Goal: Task Accomplishment & Management: Manage account settings

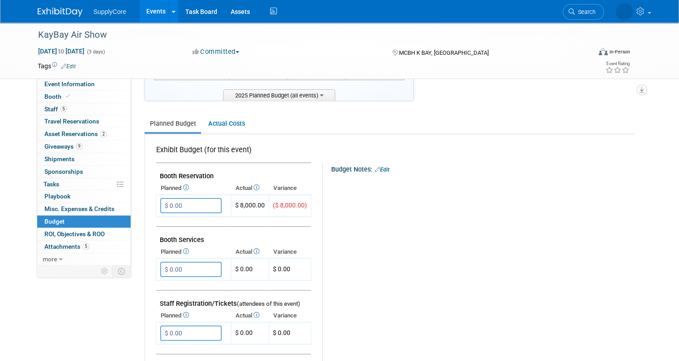
click at [50, 9] on img at bounding box center [60, 12] width 45 height 9
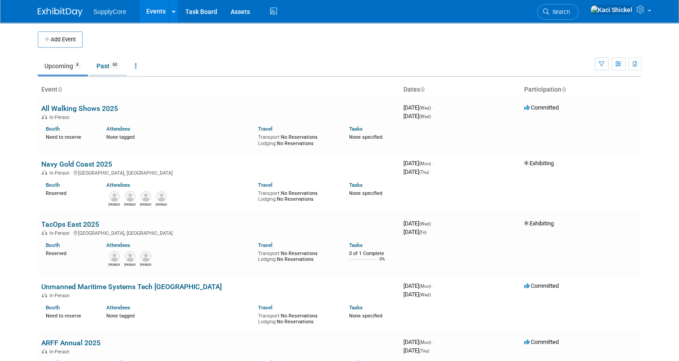
click at [101, 70] on link "Past 60" at bounding box center [108, 65] width 37 height 17
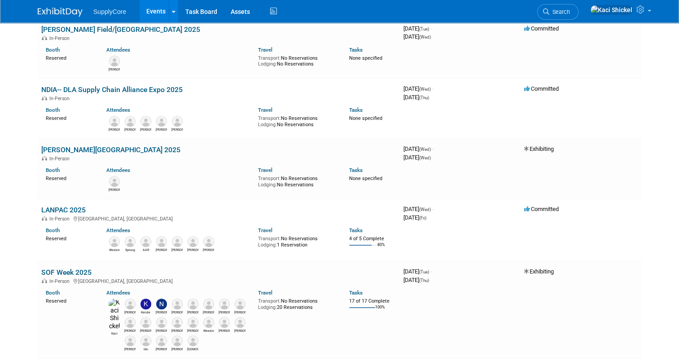
scroll to position [316, 0]
click at [53, 205] on link "LANPAC 2025" at bounding box center [63, 209] width 44 height 9
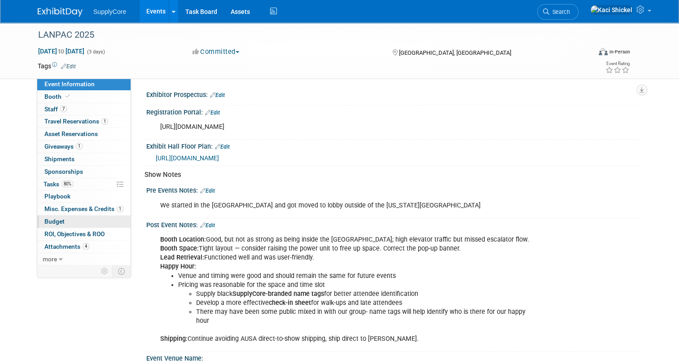
click at [56, 220] on span "Budget" at bounding box center [54, 221] width 20 height 7
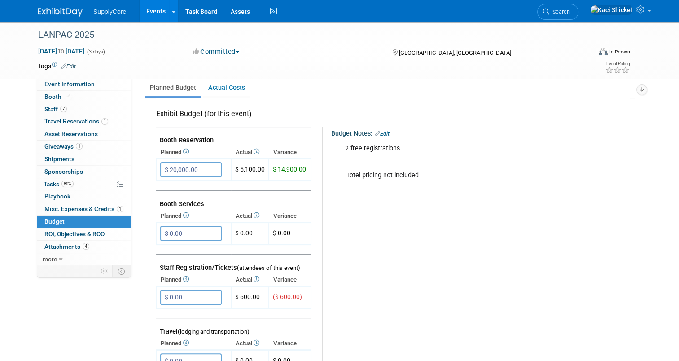
scroll to position [113, 0]
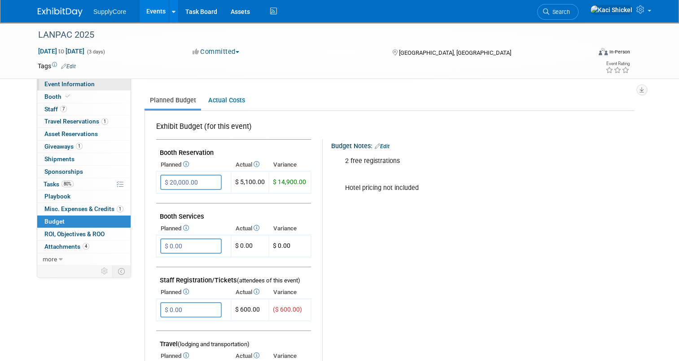
click at [72, 90] on link "Event Information" at bounding box center [83, 84] width 93 height 12
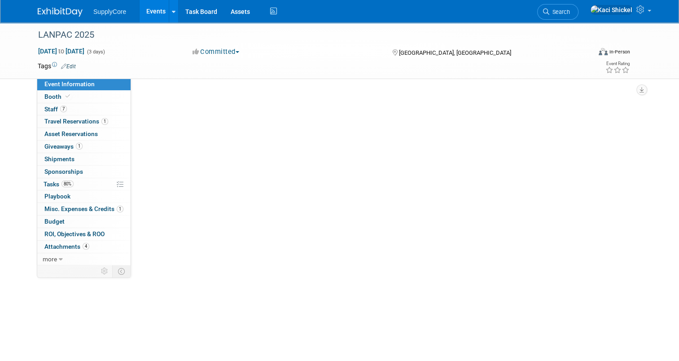
scroll to position [0, 0]
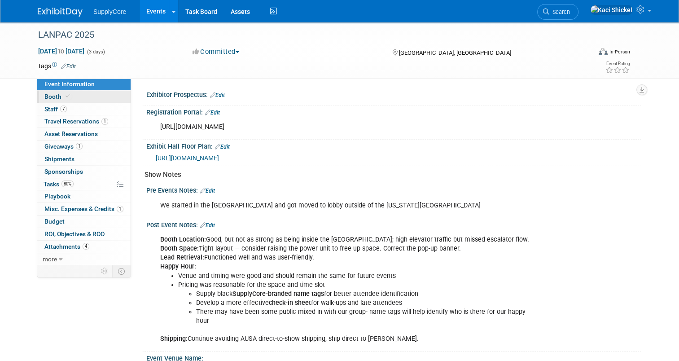
click at [68, 94] on link "Booth" at bounding box center [83, 97] width 93 height 12
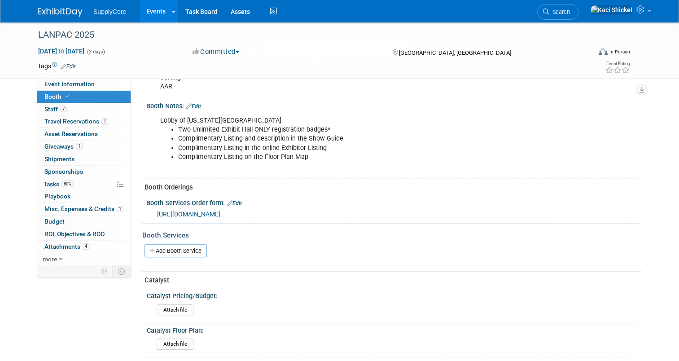
scroll to position [356, 0]
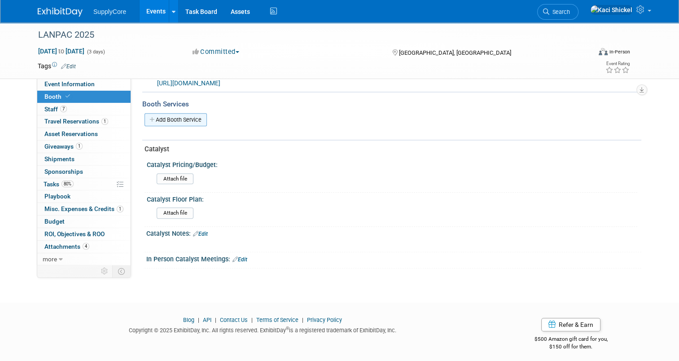
click at [178, 120] on link "Add Booth Service" at bounding box center [176, 119] width 62 height 13
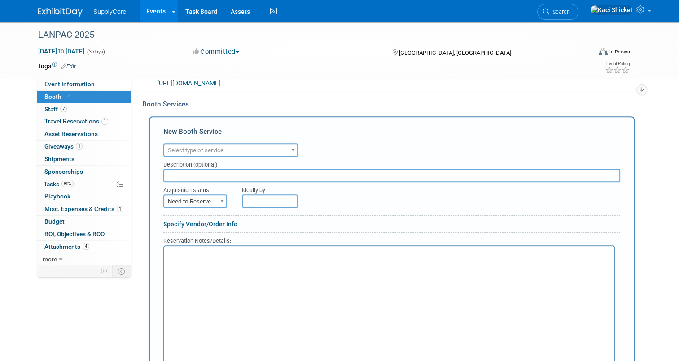
scroll to position [0, 0]
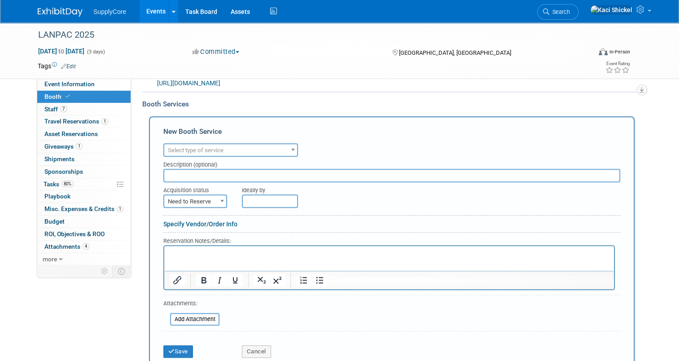
click at [204, 141] on div "Audio / Video Carpet / Flooring Catering / Food / Beverage Floral / Decorative …" at bounding box center [391, 149] width 457 height 16
click at [203, 144] on span "Select type of service" at bounding box center [230, 150] width 133 height 13
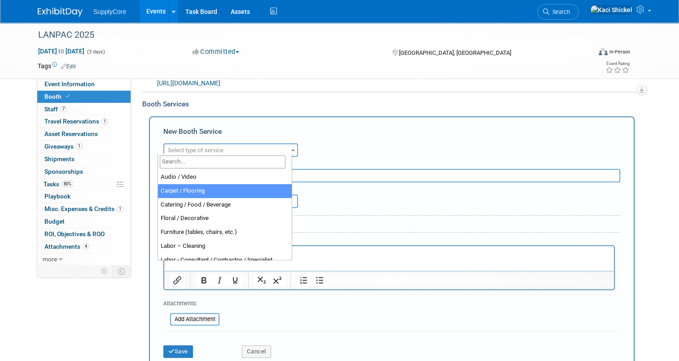
select select "4"
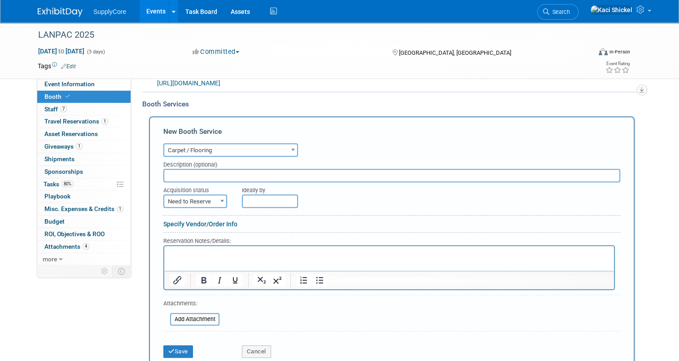
click at [194, 196] on span "Need to Reserve" at bounding box center [195, 201] width 62 height 13
select select "2"
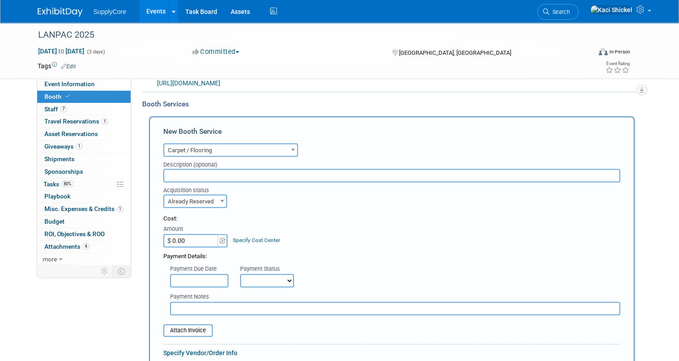
click at [173, 237] on input "$ 0.00" at bounding box center [191, 240] width 56 height 13
type input "$ 3,417.00"
click at [344, 230] on div "Cost: Amount $ 3,417.00 Specify Cost Center Cost Center -- Not Specified --" at bounding box center [391, 231] width 457 height 33
click at [257, 275] on select "Not Paid Yet Partially Paid Paid in Full" at bounding box center [267, 280] width 54 height 13
select select "1"
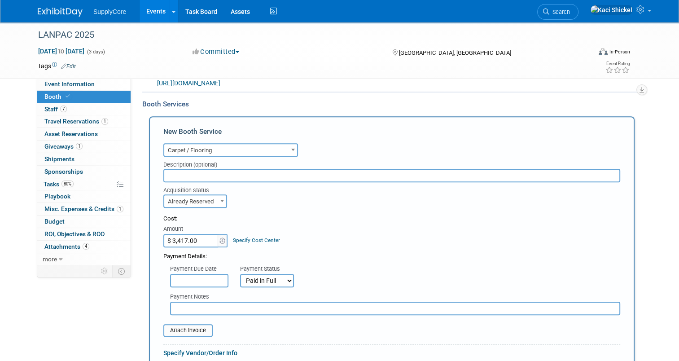
click at [240, 274] on select "Not Paid Yet Partially Paid Paid in Full" at bounding box center [267, 280] width 54 height 13
click at [174, 331] on div "Attach Invoice" at bounding box center [187, 330] width 49 height 13
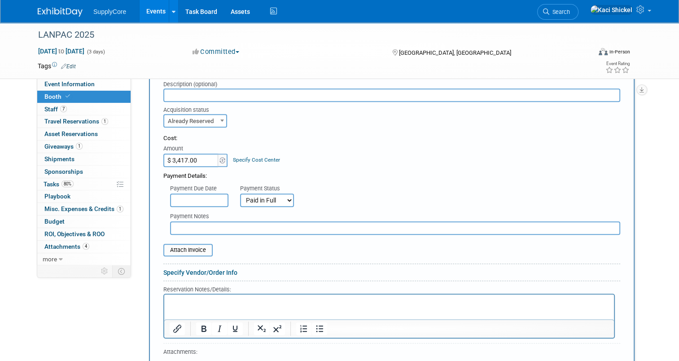
scroll to position [438, 0]
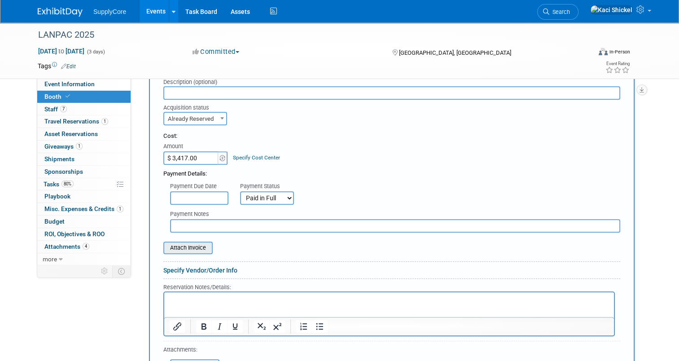
click at [176, 242] on input "file" at bounding box center [158, 247] width 107 height 11
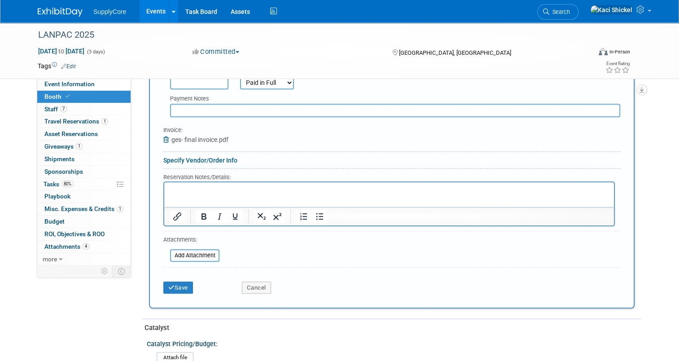
scroll to position [555, 0]
click at [173, 281] on button "Save" at bounding box center [178, 287] width 30 height 13
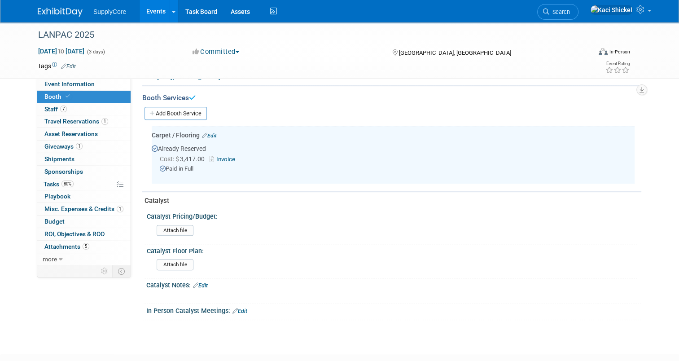
scroll to position [361, 0]
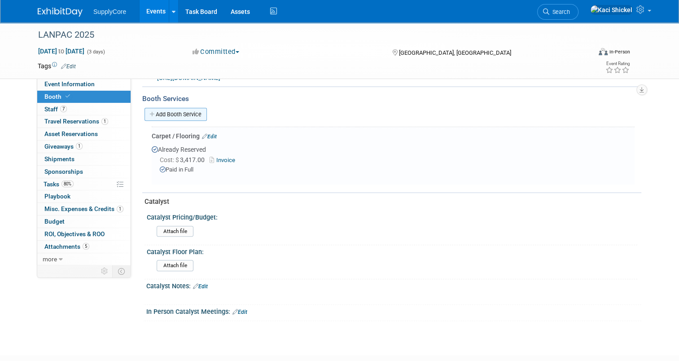
click at [181, 113] on link "Add Booth Service" at bounding box center [176, 114] width 62 height 13
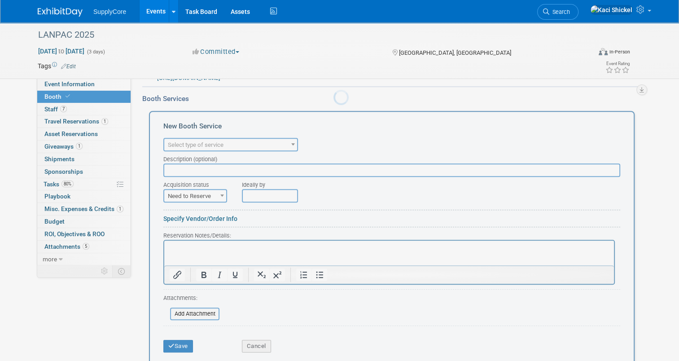
scroll to position [0, 0]
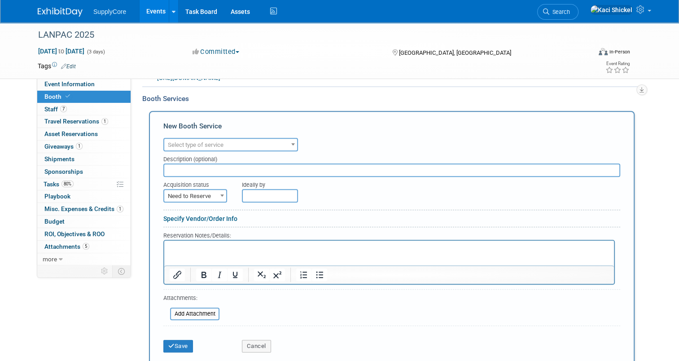
click at [223, 139] on span "Select type of service" at bounding box center [230, 145] width 133 height 13
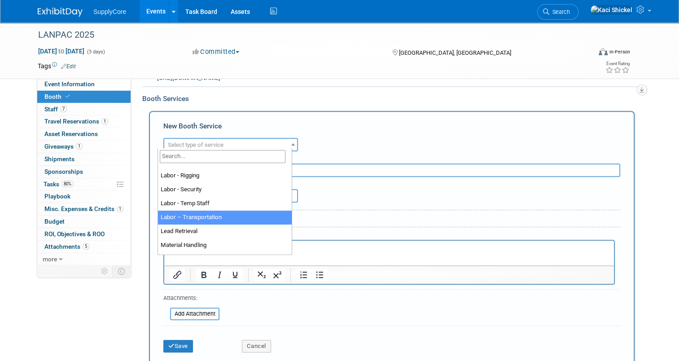
scroll to position [152, 0]
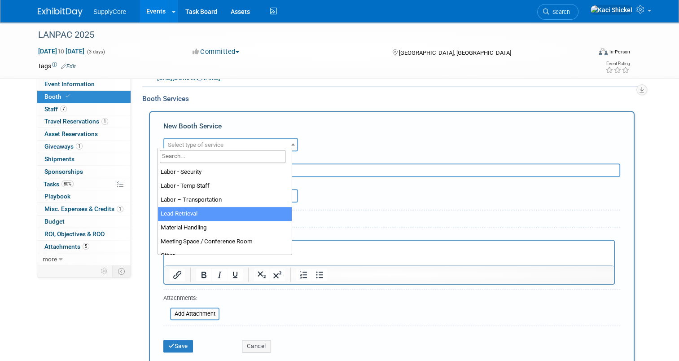
select select "7"
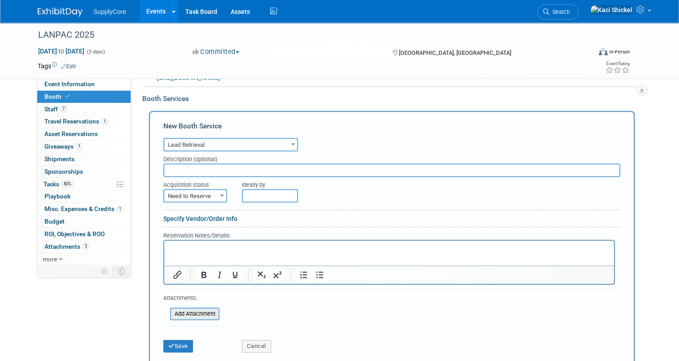
click at [197, 308] on input "file" at bounding box center [165, 313] width 107 height 11
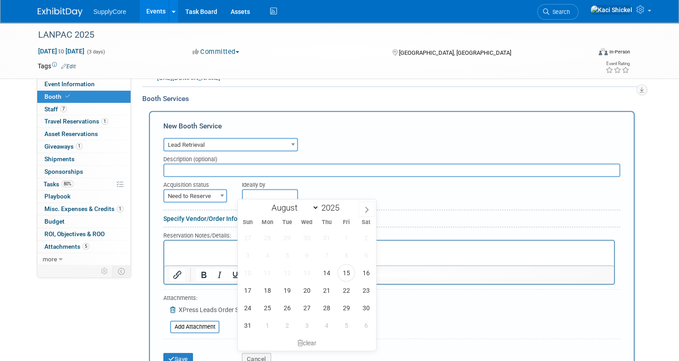
click at [247, 189] on input "text" at bounding box center [270, 195] width 56 height 13
click at [184, 199] on form "Audio / Video Carpet / Flooring Catering / Food / Beverage Floral / Decorative …" at bounding box center [391, 253] width 457 height 234
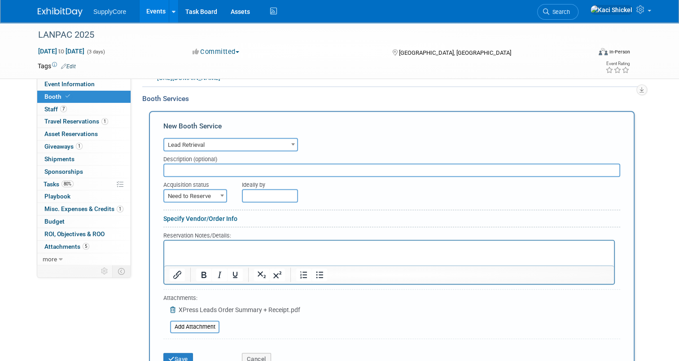
click at [181, 196] on span "Need to Reserve" at bounding box center [195, 196] width 62 height 13
select select "2"
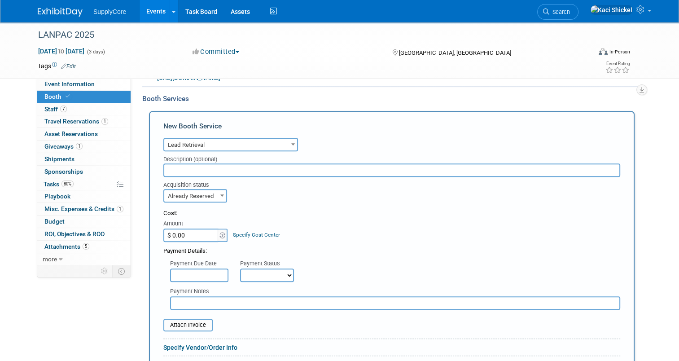
click at [182, 233] on input "$ 0.00" at bounding box center [191, 235] width 56 height 13
type input "$ 882.00"
click at [377, 222] on div "Cost: Amount $ 882.00 Specify Cost Center Cost Center -- Not Specified --" at bounding box center [391, 225] width 457 height 33
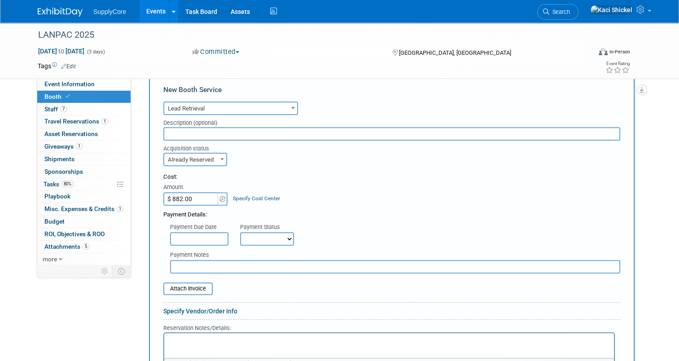
scroll to position [398, 0]
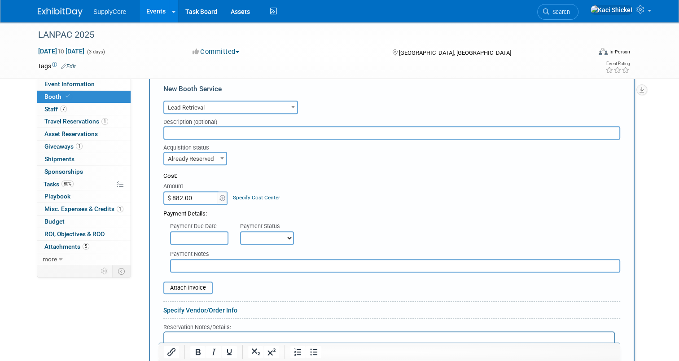
click at [264, 231] on select "Not Paid Yet Partially Paid Paid in Full" at bounding box center [267, 237] width 54 height 13
select select "1"
click at [240, 231] on select "Not Paid Yet Partially Paid Paid in Full" at bounding box center [267, 237] width 54 height 13
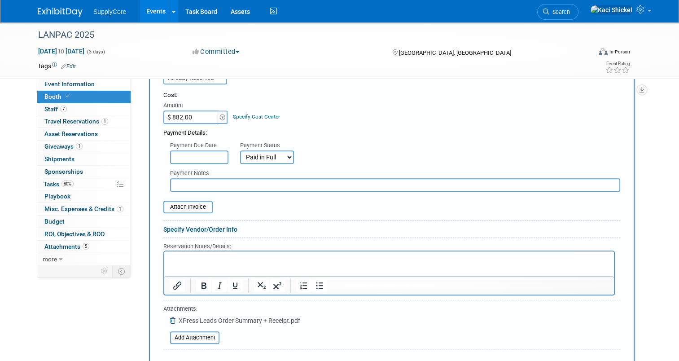
scroll to position [487, 0]
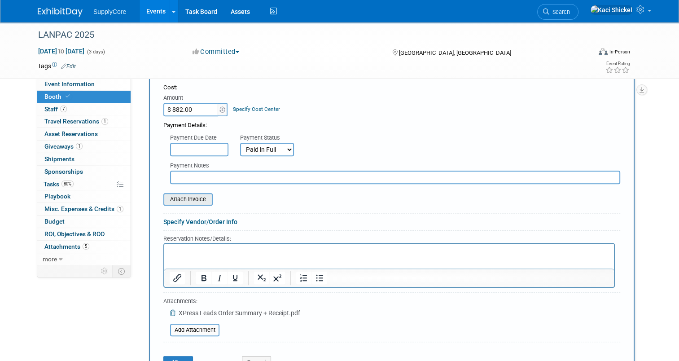
click at [187, 194] on input "file" at bounding box center [158, 199] width 107 height 11
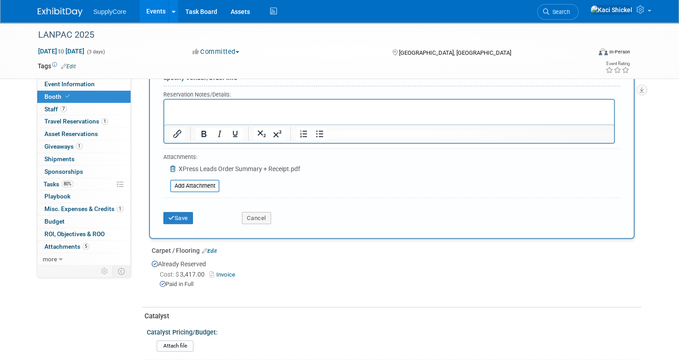
scroll to position [640, 0]
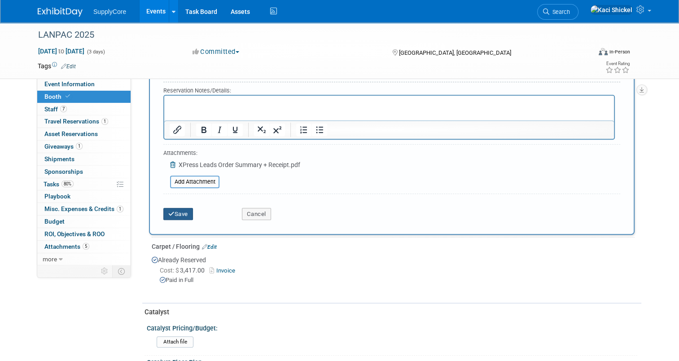
click at [173, 208] on button "Save" at bounding box center [178, 214] width 30 height 13
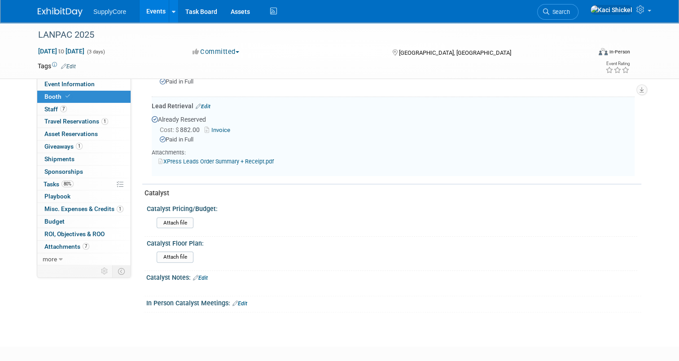
scroll to position [447, 0]
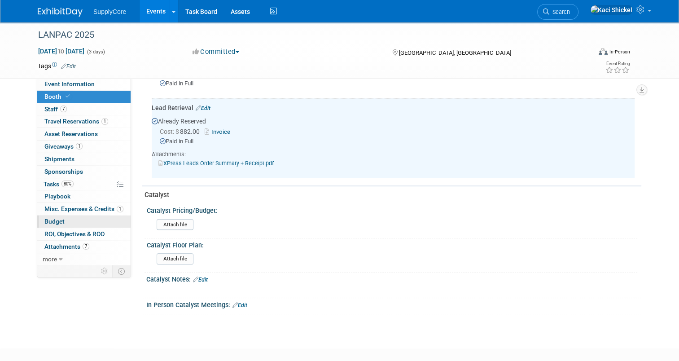
click at [70, 216] on link "Budget" at bounding box center [83, 222] width 93 height 12
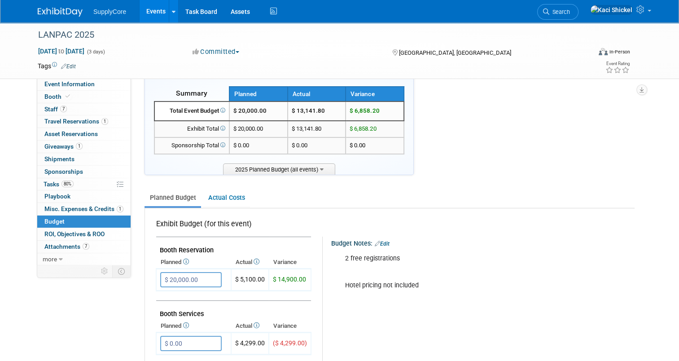
scroll to position [16, 0]
drag, startPoint x: 322, startPoint y: 105, endPoint x: 293, endPoint y: 162, distance: 63.9
click at [293, 162] on div "Summary Planned Actual Variance" at bounding box center [279, 130] width 251 height 88
drag, startPoint x: 320, startPoint y: 114, endPoint x: 286, endPoint y: 113, distance: 33.2
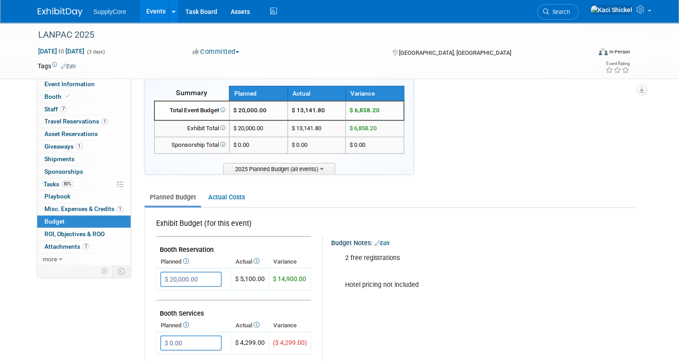
click at [288, 113] on td "$ 13,141.80" at bounding box center [317, 110] width 58 height 19
copy td "$ 13,141.80"
